Goal: Complete application form: Complete application form

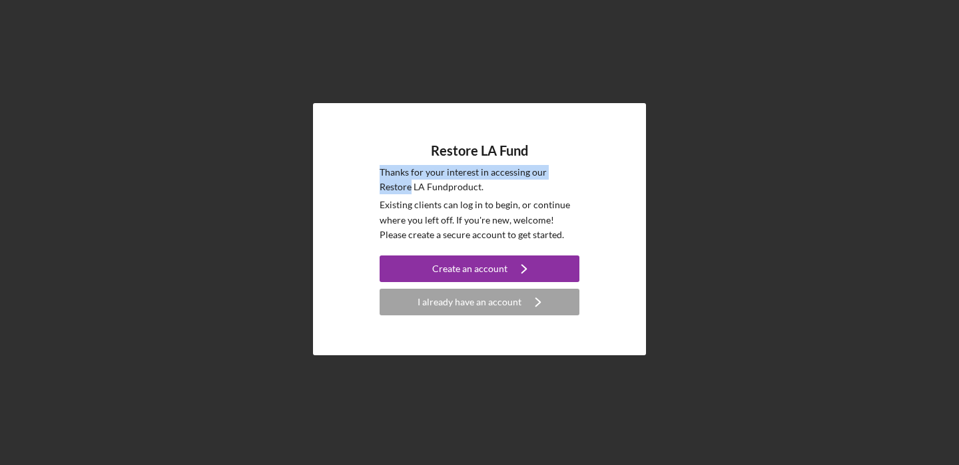
drag, startPoint x: 744, startPoint y: 164, endPoint x: 744, endPoint y: 101, distance: 62.6
click at [744, 118] on div "Restore LA Fund Thanks for your interest in accessing our Restore LA Fund produ…" at bounding box center [479, 229] width 945 height 459
click at [465, 302] on div "I already have an account" at bounding box center [469, 302] width 104 height 27
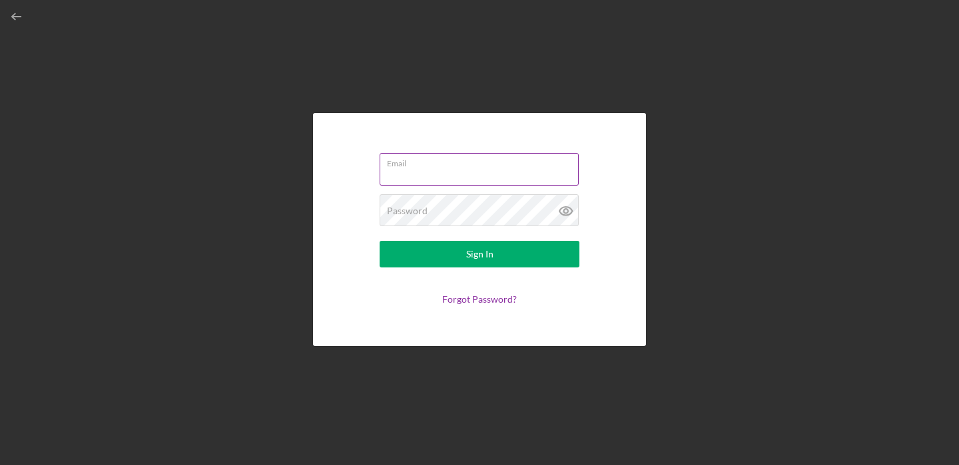
click at [450, 182] on input "Email" at bounding box center [478, 169] width 199 height 32
type input "maria@laapparelservices.com"
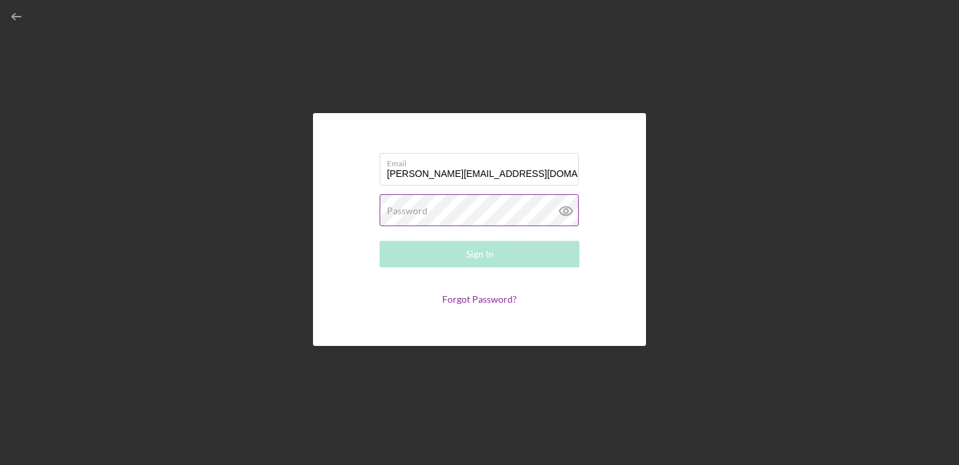
click at [417, 215] on label "Password" at bounding box center [407, 211] width 41 height 11
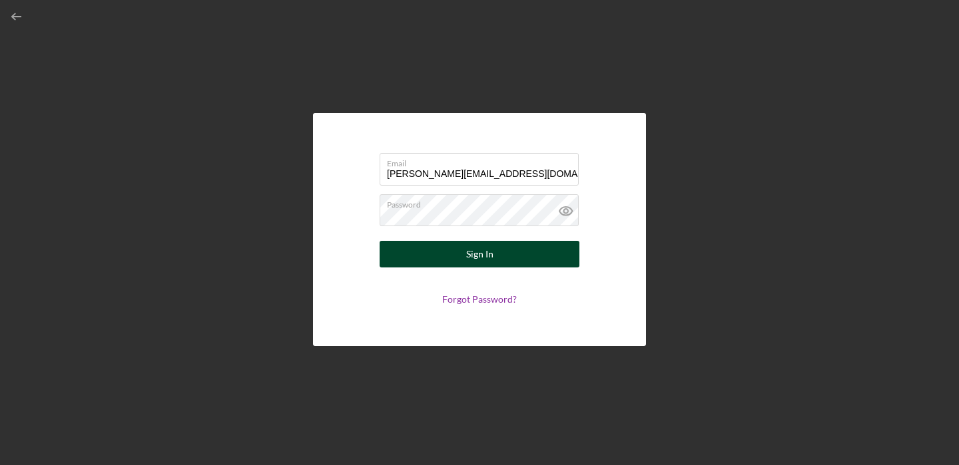
click at [475, 256] on div "Sign In" at bounding box center [479, 254] width 27 height 27
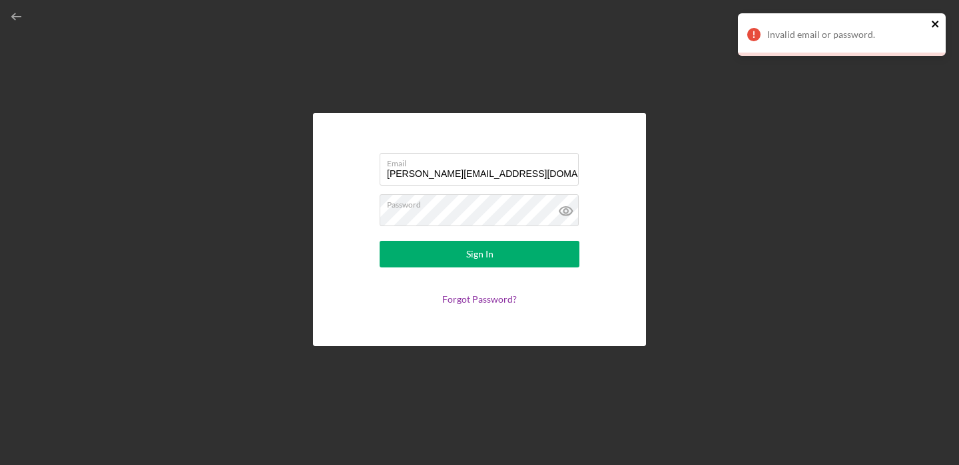
click at [935, 23] on icon "close" at bounding box center [934, 24] width 7 height 7
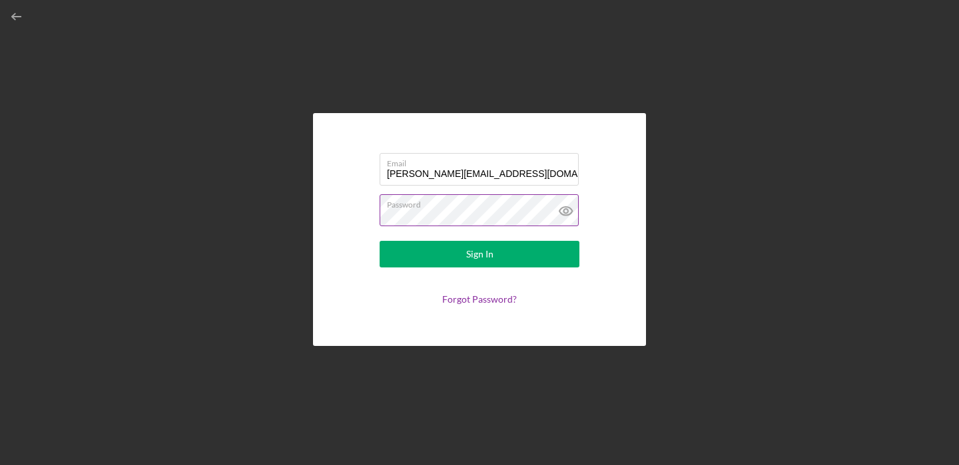
click at [566, 208] on icon at bounding box center [565, 210] width 33 height 33
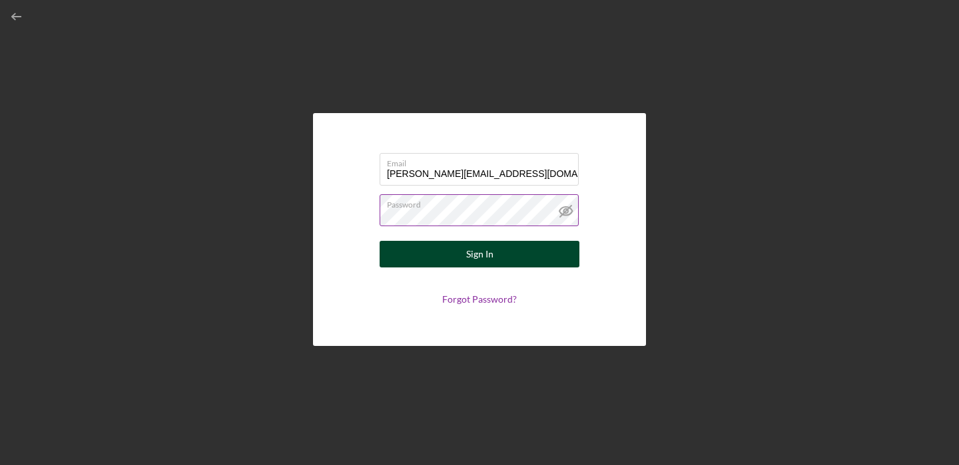
click at [483, 255] on div "Sign In" at bounding box center [479, 254] width 27 height 27
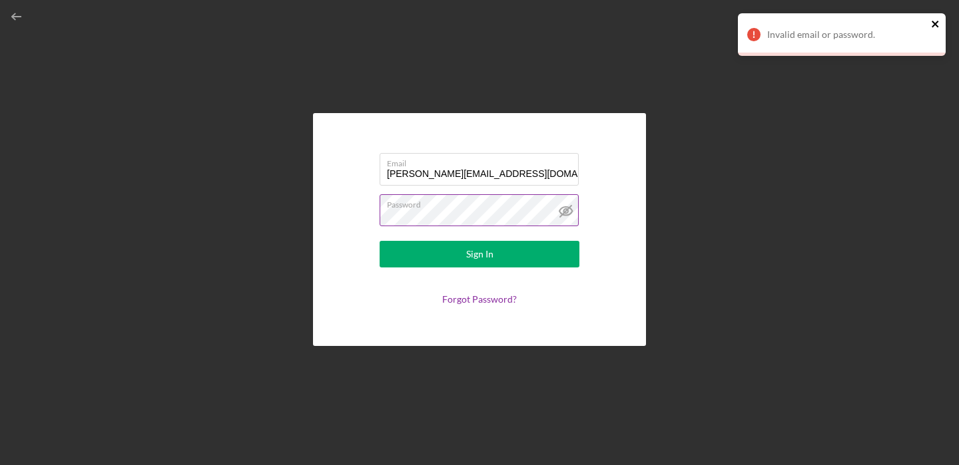
click at [935, 23] on icon "close" at bounding box center [934, 24] width 7 height 7
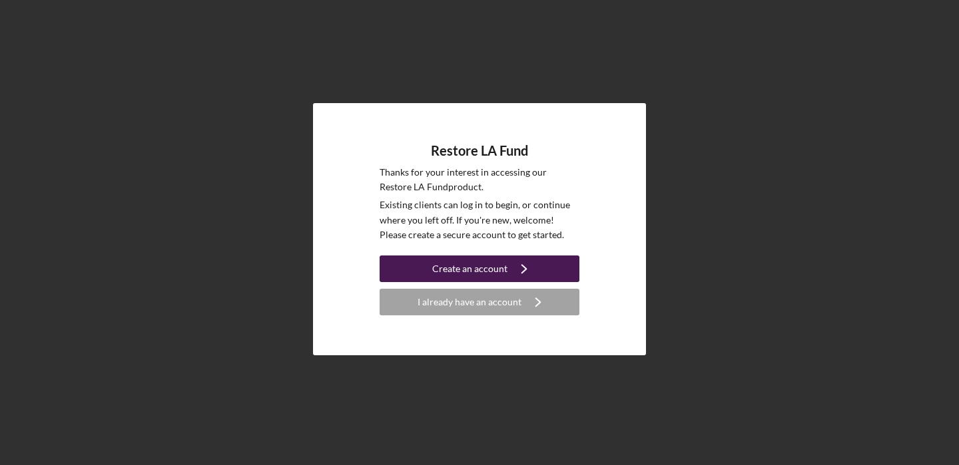
click at [479, 268] on div "Create an account" at bounding box center [469, 269] width 75 height 27
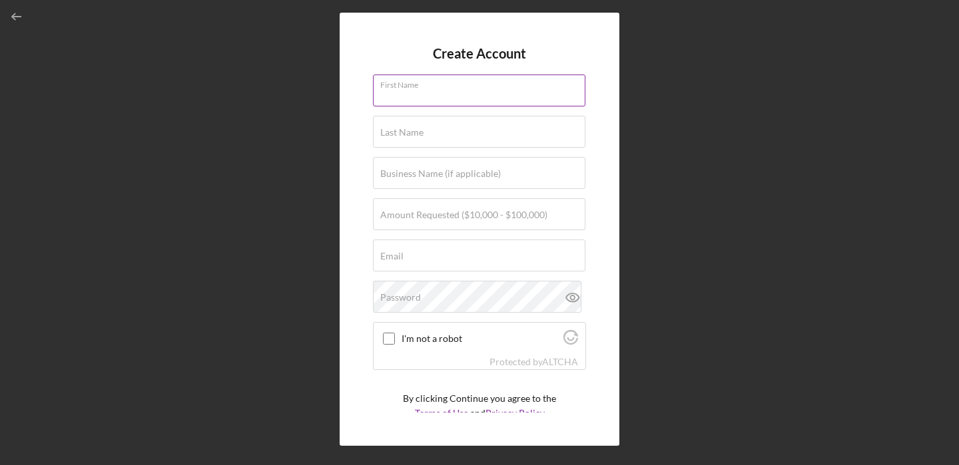
click at [446, 84] on div "First Name" at bounding box center [479, 91] width 213 height 33
type input "[PERSON_NAME]"
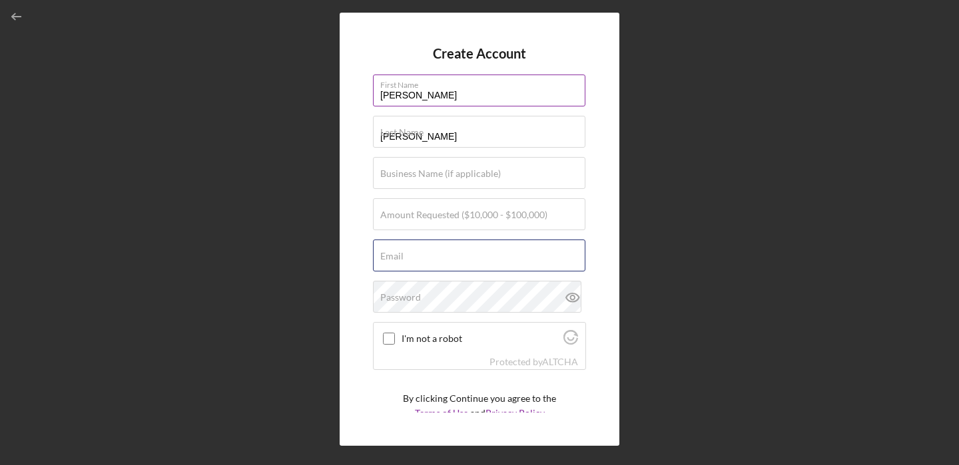
type input "[EMAIL_ADDRESS]"
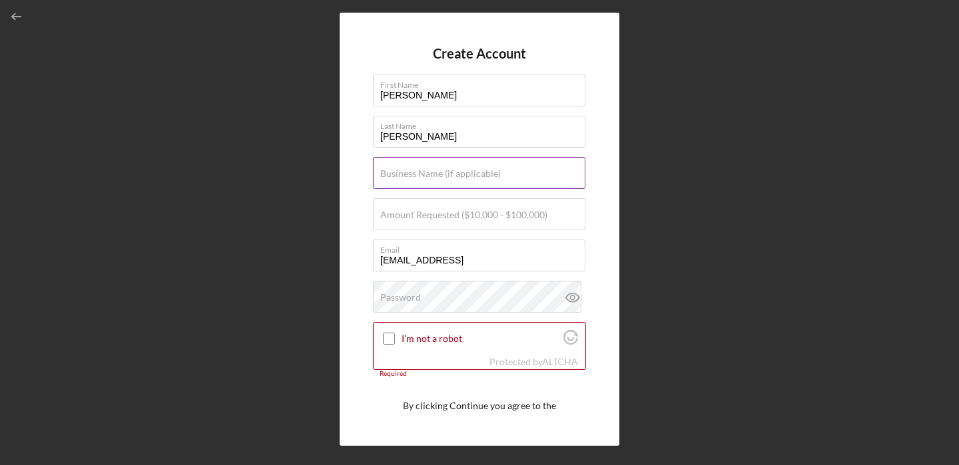
click at [427, 166] on div "Business Name (if applicable)" at bounding box center [479, 173] width 213 height 33
type input "MK Apparel Industries"
click at [422, 216] on label "Amount Requested ($10,000 - $100,000)" at bounding box center [463, 215] width 167 height 11
click at [422, 216] on input "Amount Requested ($10,000 - $100,000)" at bounding box center [479, 214] width 212 height 32
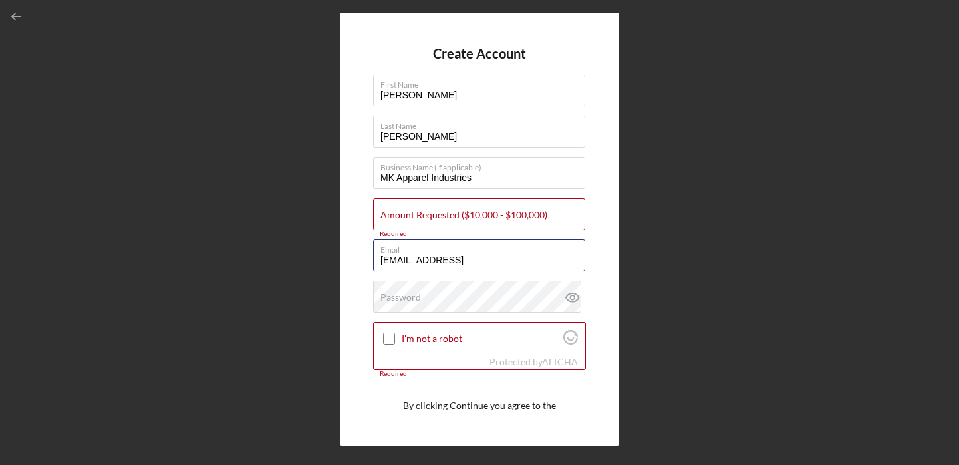
drag, startPoint x: 501, startPoint y: 261, endPoint x: 341, endPoint y: 254, distance: 159.9
click at [341, 254] on div "Create Account First Name [PERSON_NAME] Last Name [PERSON_NAME] Business Name (…" at bounding box center [479, 229] width 280 height 433
type input "[PERSON_NAME]@laapparelservices"
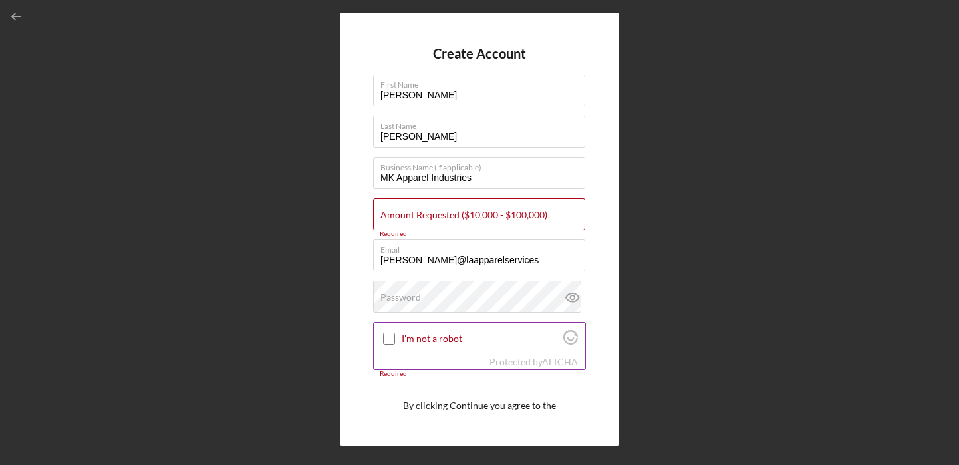
click at [389, 342] on input "I'm not a robot" at bounding box center [389, 339] width 12 height 12
click at [488, 261] on input "[PERSON_NAME]@laapparelservices" at bounding box center [479, 256] width 212 height 32
checkbox input "true"
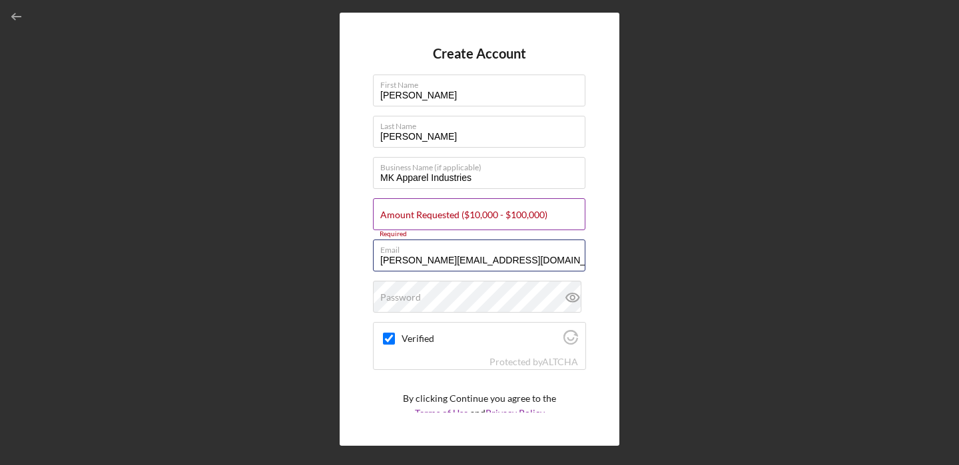
type input "[PERSON_NAME][EMAIL_ADDRESS][DOMAIN_NAME]"
click at [533, 213] on label "Amount Requested ($10,000 - $100,000)" at bounding box center [463, 215] width 167 height 11
click at [533, 213] on input "Amount Requested ($10,000 - $100,000)" at bounding box center [479, 214] width 212 height 32
click at [493, 177] on input "MK Apparel Industries" at bounding box center [479, 173] width 212 height 32
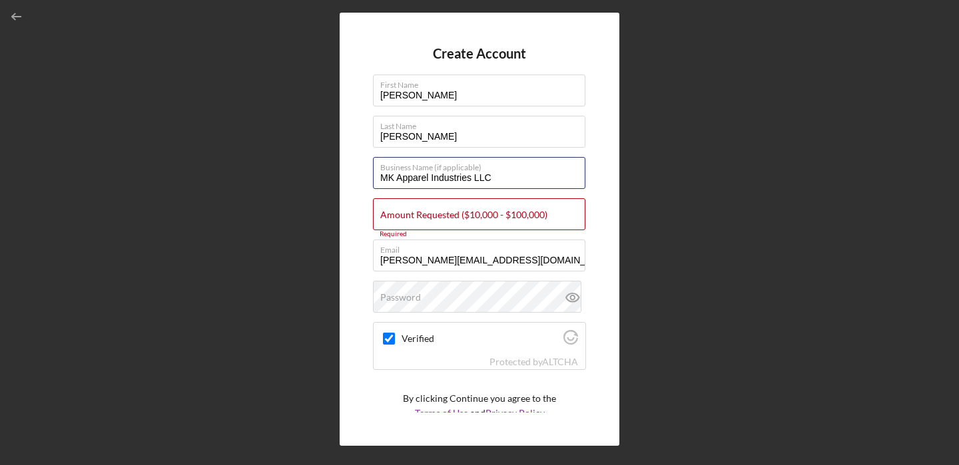
type input "MK Apparel Industries LLC"
click at [567, 297] on icon at bounding box center [572, 297] width 33 height 33
click at [535, 172] on label "Business Name (if applicable)" at bounding box center [482, 165] width 205 height 15
click at [535, 172] on input "MK Apparel Industries LLC" at bounding box center [479, 173] width 212 height 32
click at [416, 217] on label "Amount Requested ($10,000 - $100,000)" at bounding box center [463, 215] width 167 height 11
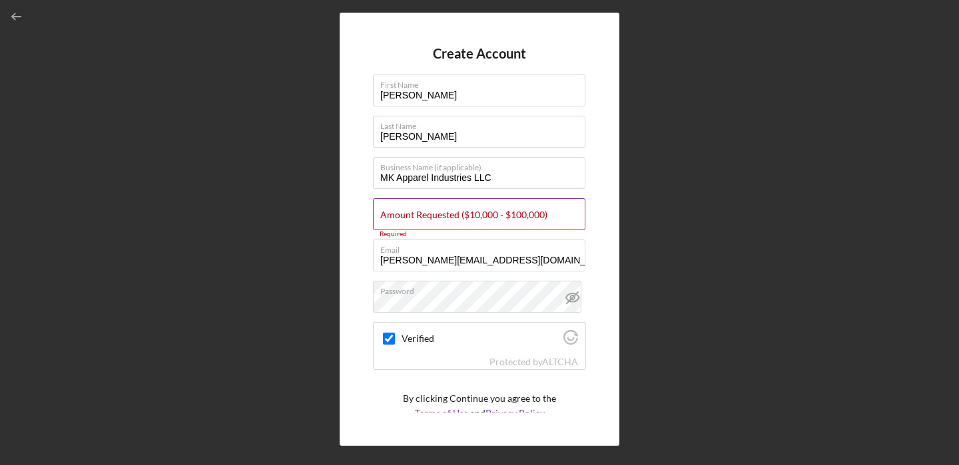
click at [416, 217] on input "Amount Requested ($10,000 - $100,000)" at bounding box center [479, 214] width 212 height 32
type input "$35,000"
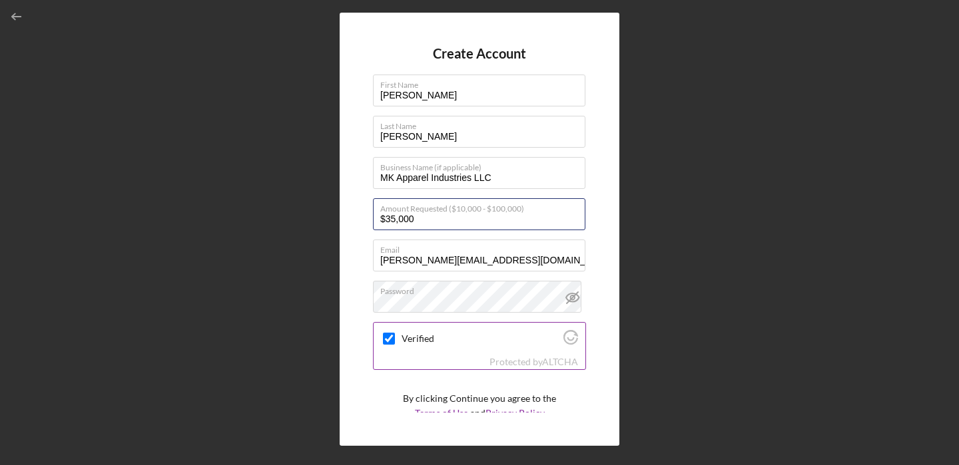
scroll to position [49, 0]
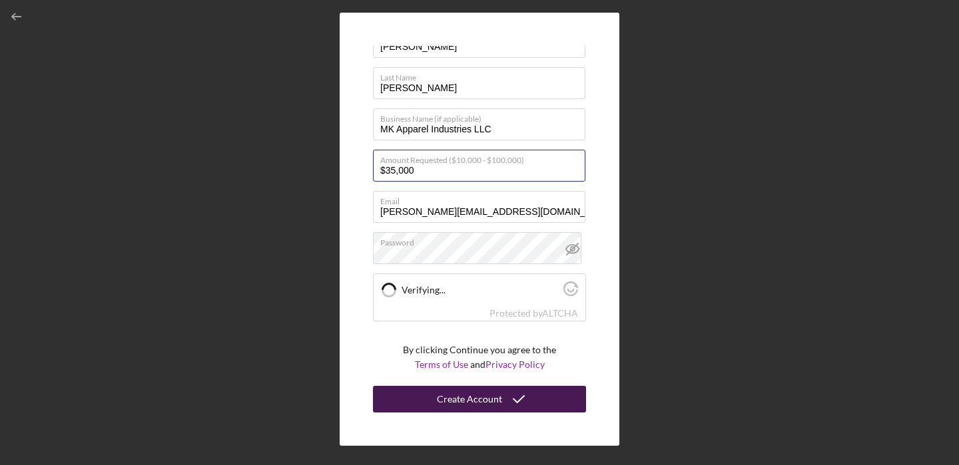
checkbox input "true"
type input "$35,000"
click at [464, 401] on div "Create Account" at bounding box center [469, 399] width 65 height 27
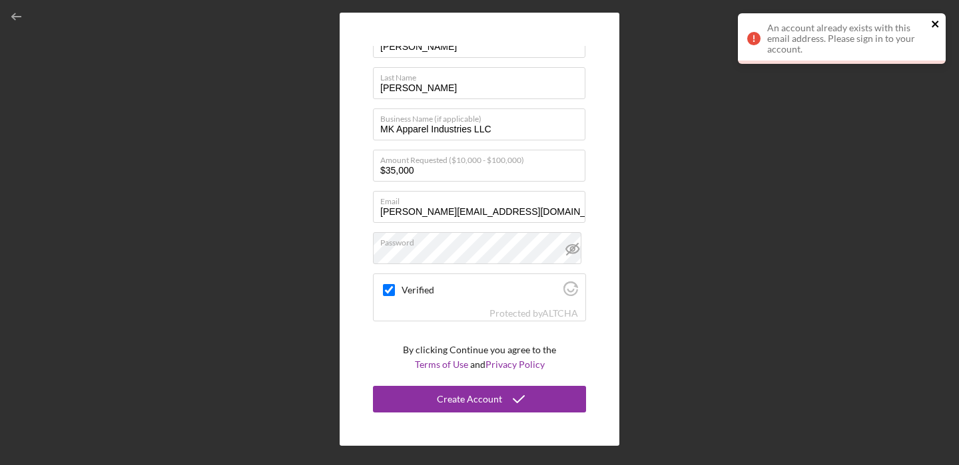
click at [933, 21] on icon "close" at bounding box center [935, 24] width 9 height 11
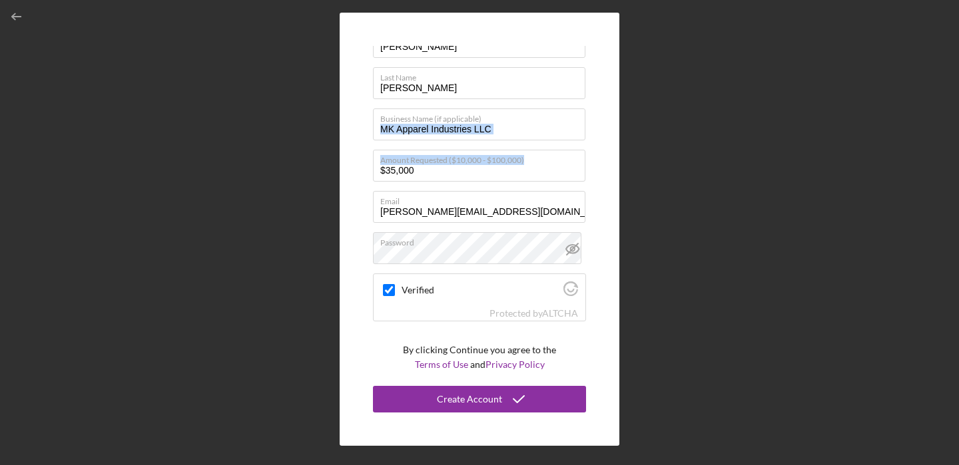
drag, startPoint x: 606, startPoint y: 180, endPoint x: 604, endPoint y: 135, distance: 45.3
click at [604, 135] on div "Create Account First Name [PERSON_NAME] Last Name [PERSON_NAME] Business Name (…" at bounding box center [479, 229] width 280 height 433
click at [705, 114] on div "Create Account First Name [PERSON_NAME] Last Name [PERSON_NAME] Business Name (…" at bounding box center [479, 229] width 945 height 459
click at [681, 122] on div "Create Account First Name [PERSON_NAME] Last Name [PERSON_NAME] Business Name (…" at bounding box center [479, 229] width 945 height 459
checkbox input "true"
